Goal: Obtain resource: Obtain resource

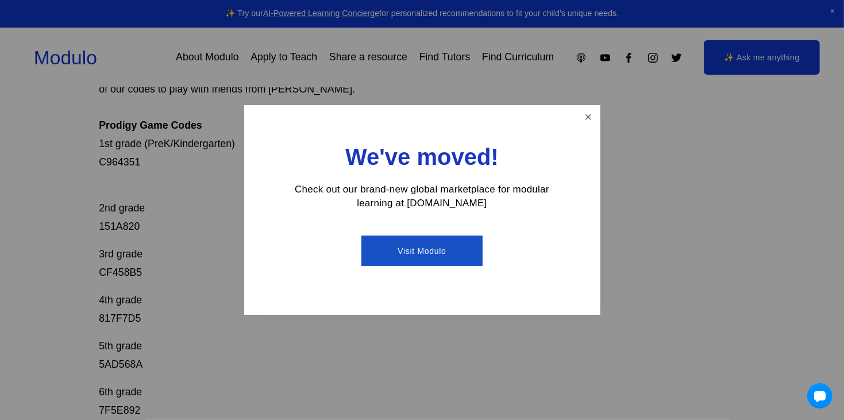
drag, startPoint x: 588, startPoint y: 118, endPoint x: 422, endPoint y: 274, distance: 227.7
click at [586, 119] on link "Close" at bounding box center [588, 117] width 20 height 20
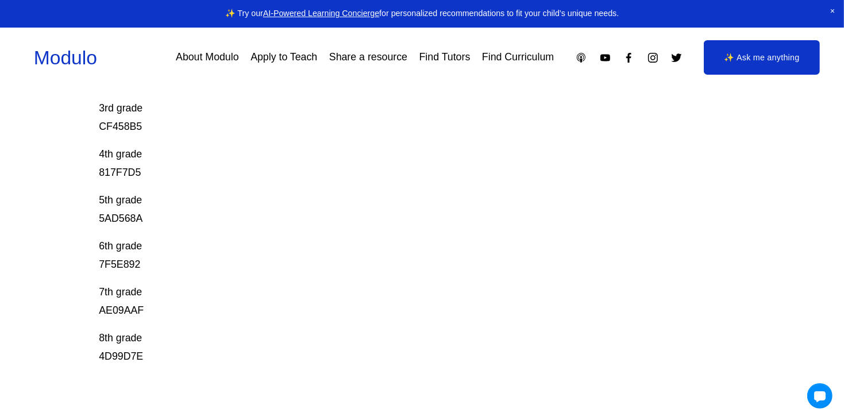
scroll to position [377, 0]
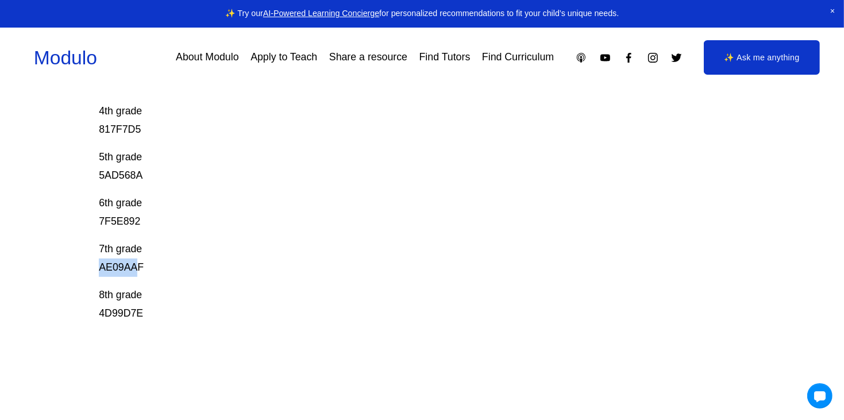
drag, startPoint x: 140, startPoint y: 265, endPoint x: 103, endPoint y: 267, distance: 36.8
click at [103, 267] on p "7th grade AE09AAF" at bounding box center [389, 258] width 581 height 37
click at [59, 259] on div "Prodigy Game Codes Prodigy is our go-to mastery- based tool to give kids lots o…" at bounding box center [422, 131] width 844 height 731
drag, startPoint x: 124, startPoint y: 262, endPoint x: 102, endPoint y: 270, distance: 23.3
click at [102, 270] on div "Prodigy Game Codes Prodigy is our go-to mastery- based tool to give kids lots o…" at bounding box center [422, 131] width 844 height 731
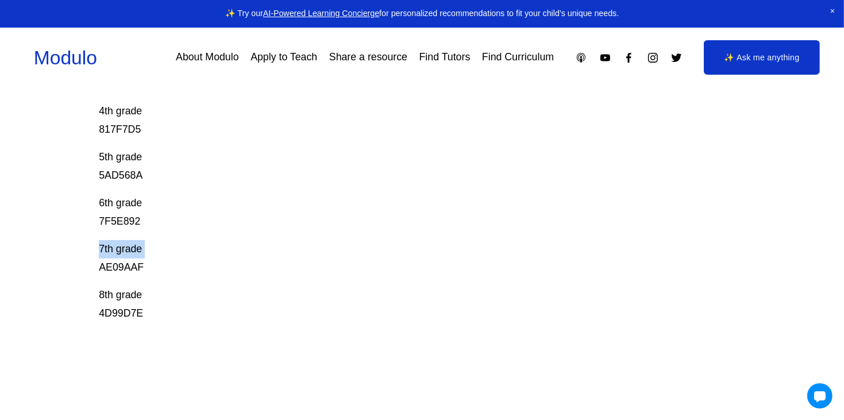
click at [36, 237] on div "Prodigy Game Codes Prodigy is our go-to mastery- based tool to give kids lots o…" at bounding box center [422, 131] width 844 height 731
drag, startPoint x: 74, startPoint y: 267, endPoint x: 186, endPoint y: 270, distance: 112.1
click at [186, 270] on div "Prodigy Game Codes Prodigy is our go-to mastery- based tool to give kids lots o…" at bounding box center [422, 131] width 844 height 731
copy p "AE09AAF"
drag, startPoint x: 75, startPoint y: 307, endPoint x: 248, endPoint y: 342, distance: 176.0
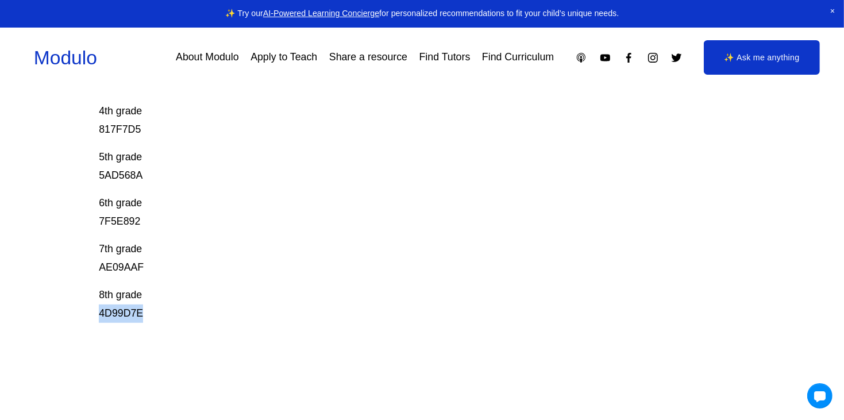
click at [246, 342] on div "Prodigy Game Codes Prodigy is our go-to mastery- based tool to give kids lots o…" at bounding box center [422, 131] width 844 height 731
copy p "4D99D7E"
